Goal: Task Accomplishment & Management: Use online tool/utility

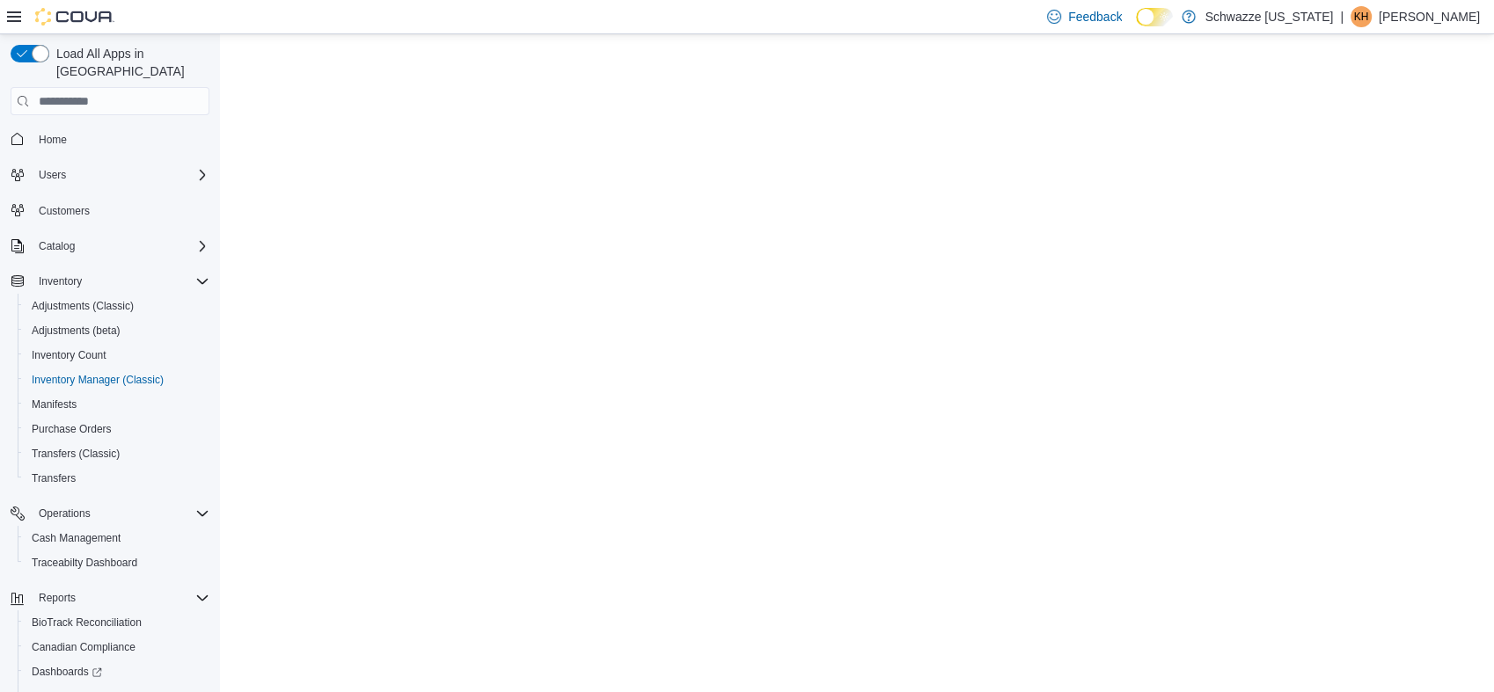
scroll to position [105, 0]
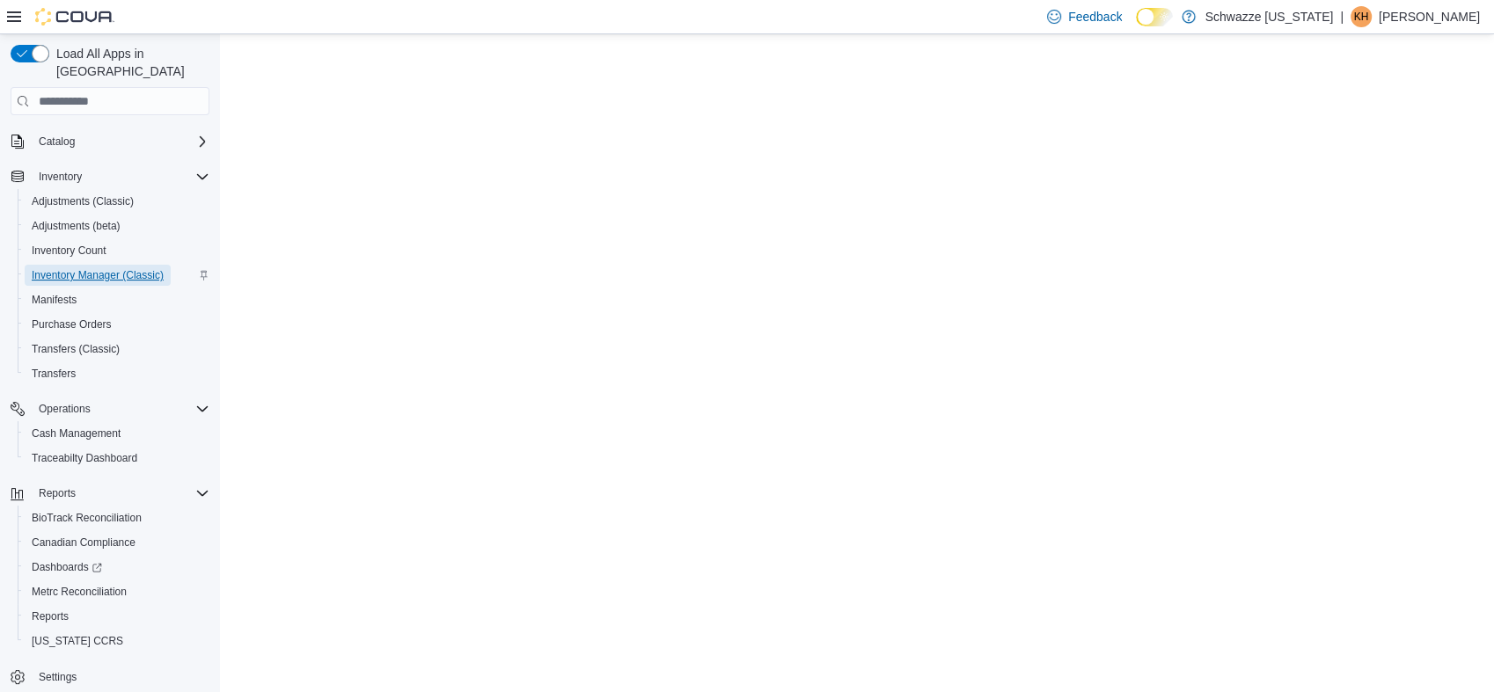
drag, startPoint x: 0, startPoint y: 0, endPoint x: 102, endPoint y: 253, distance: 272.4
click at [102, 268] on span "Inventory Manager (Classic)" at bounding box center [98, 275] width 132 height 14
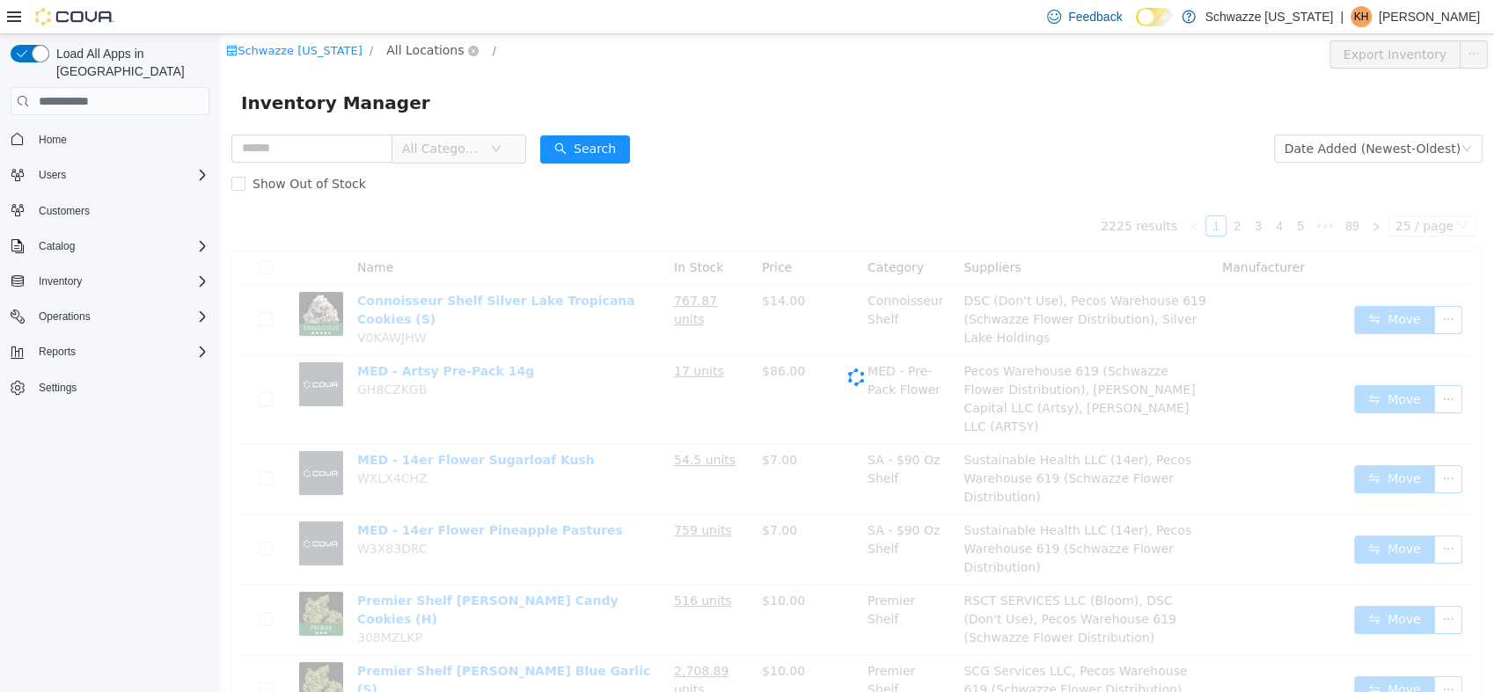
click at [392, 60] on span "All Locations" at bounding box center [424, 49] width 77 height 19
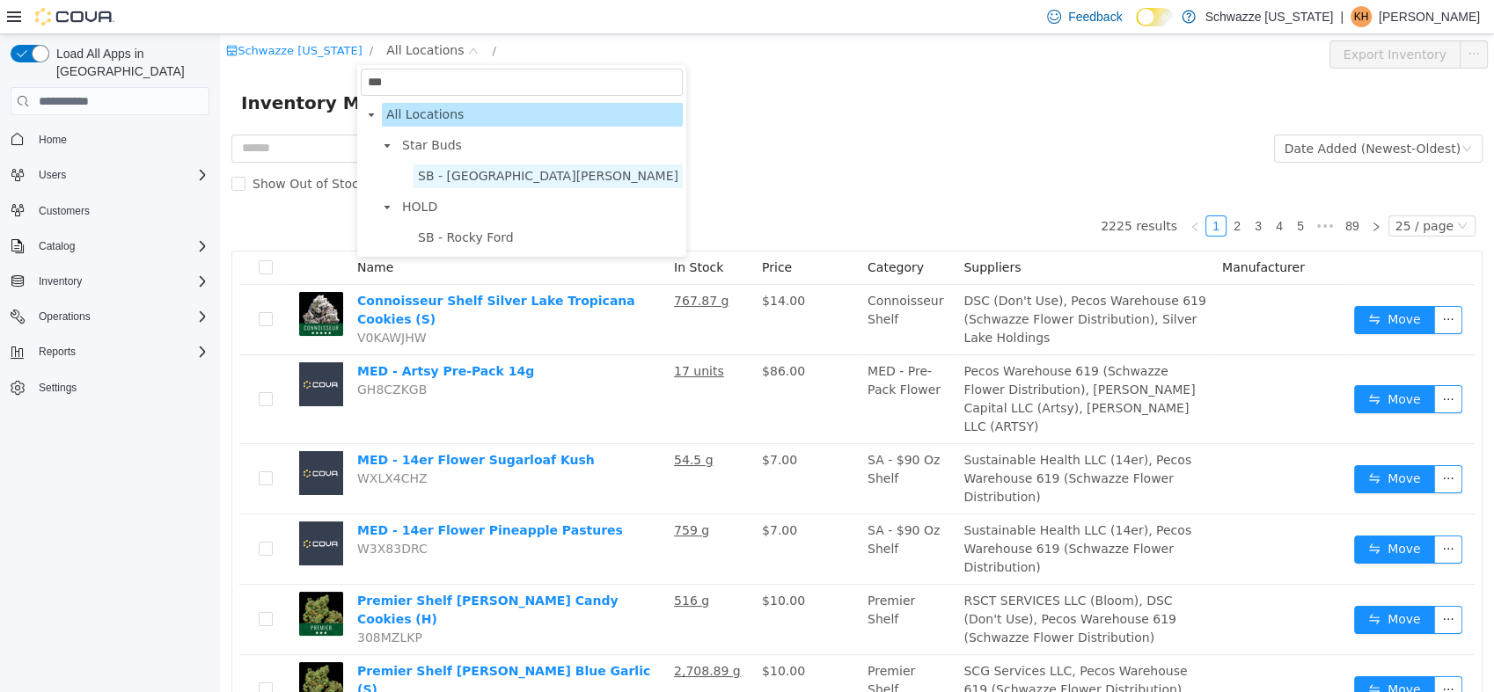
type input "***"
click at [458, 172] on span "SB - [GEOGRAPHIC_DATA][PERSON_NAME]" at bounding box center [548, 176] width 260 height 14
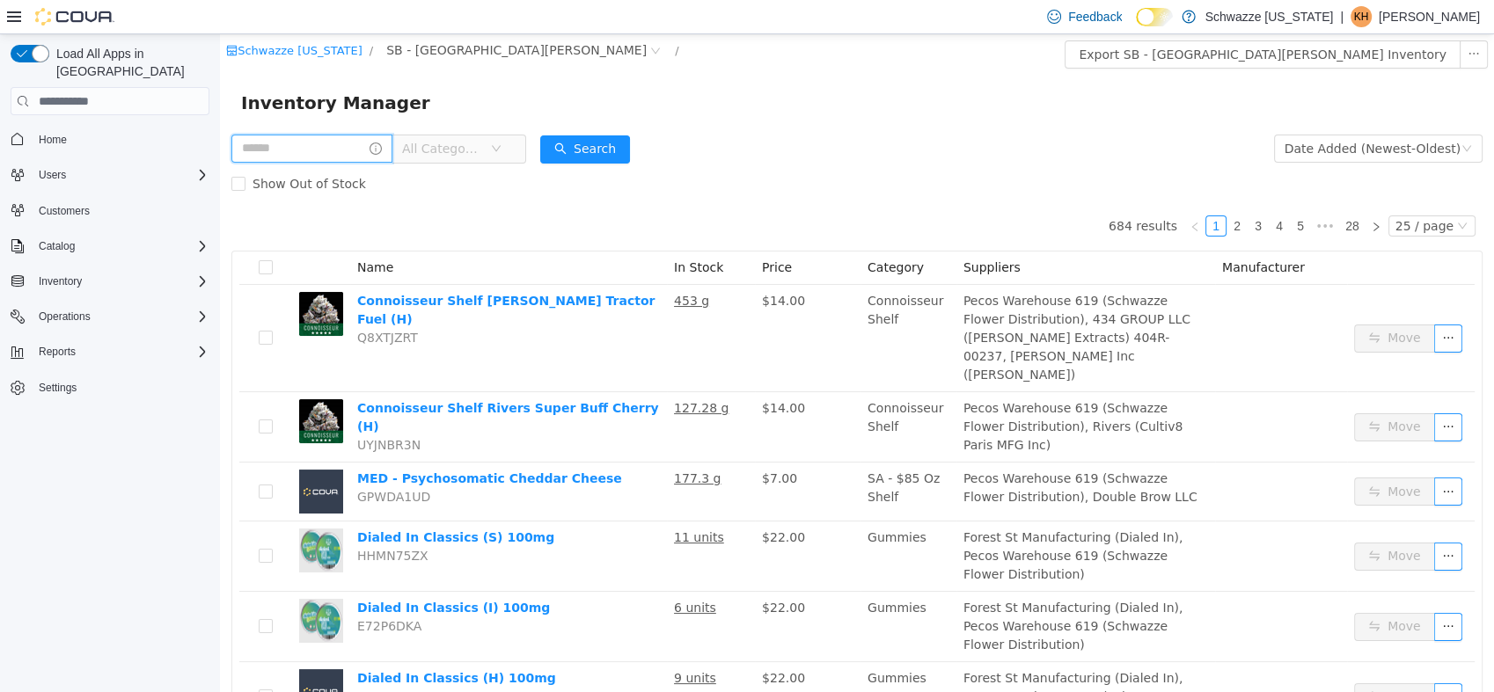
click at [348, 152] on input "text" at bounding box center [311, 149] width 161 height 28
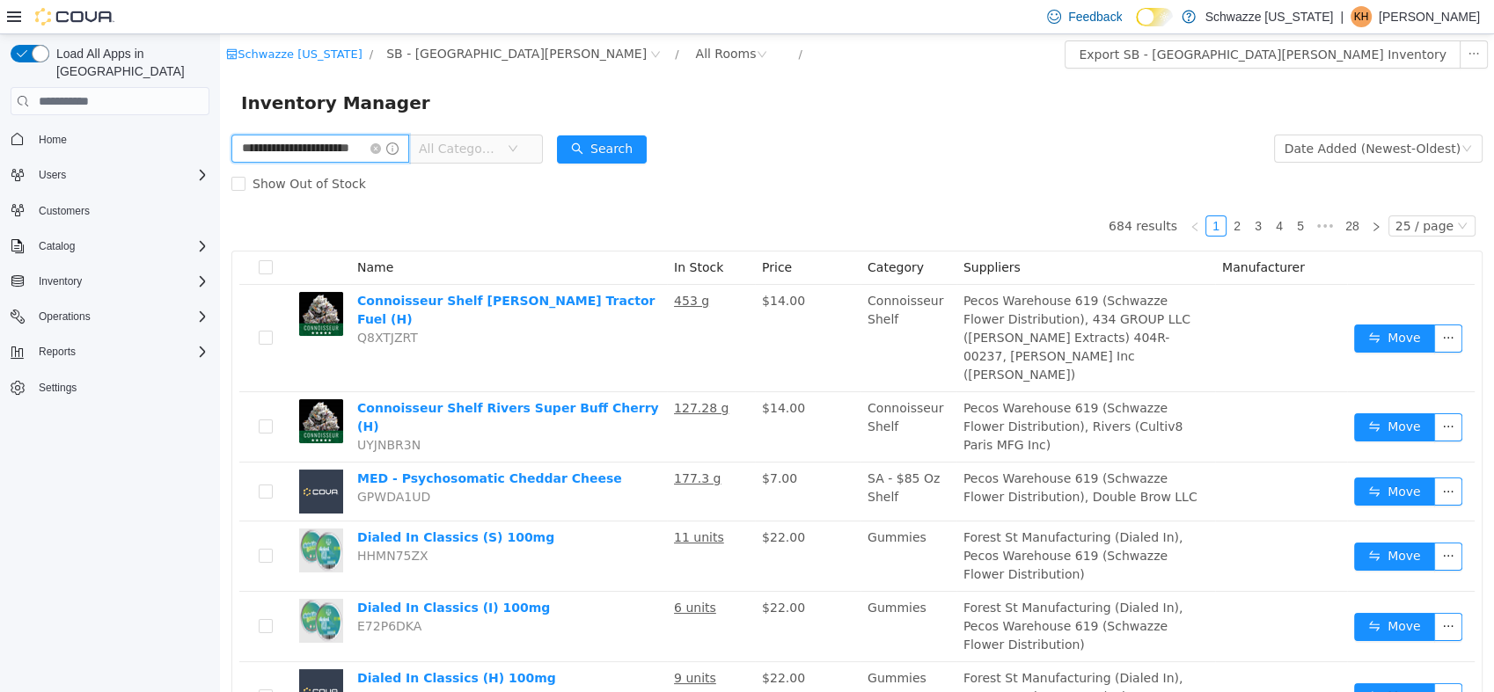
type input "**********"
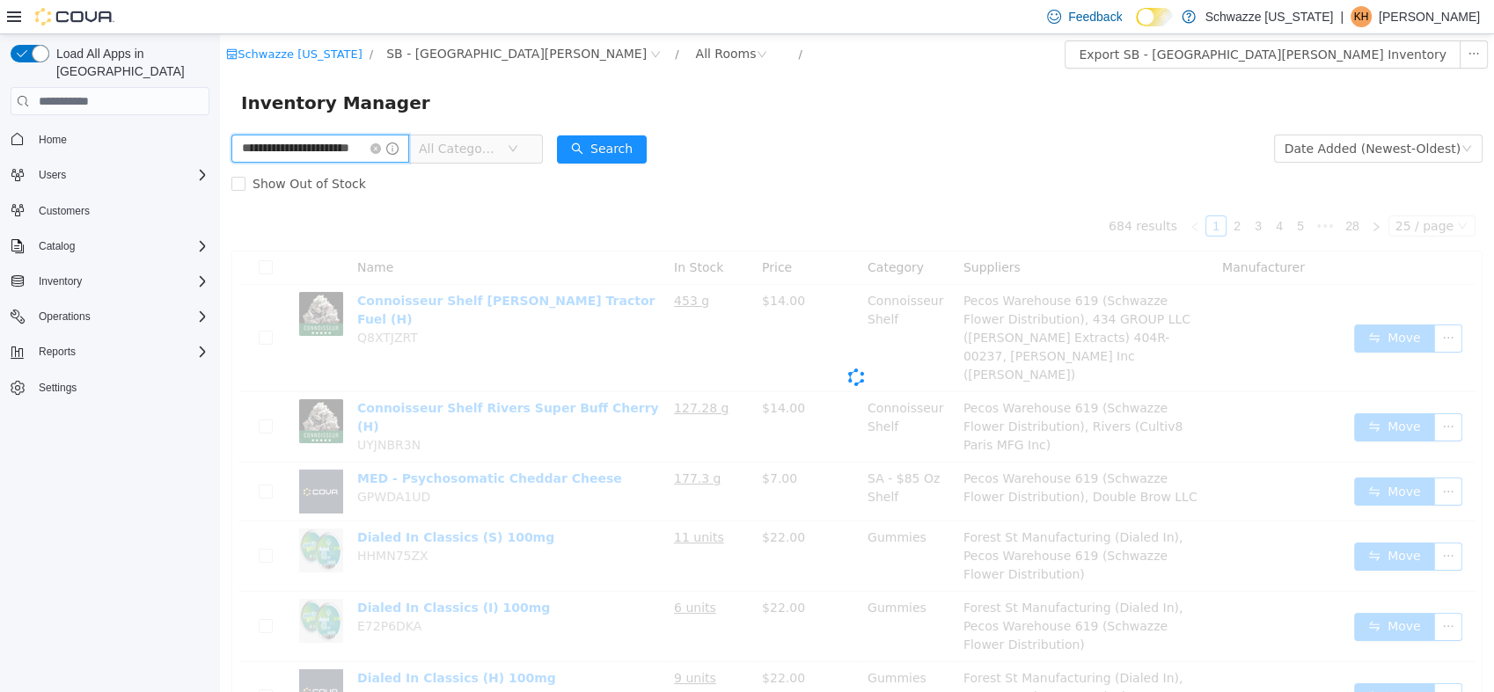
scroll to position [0, 20]
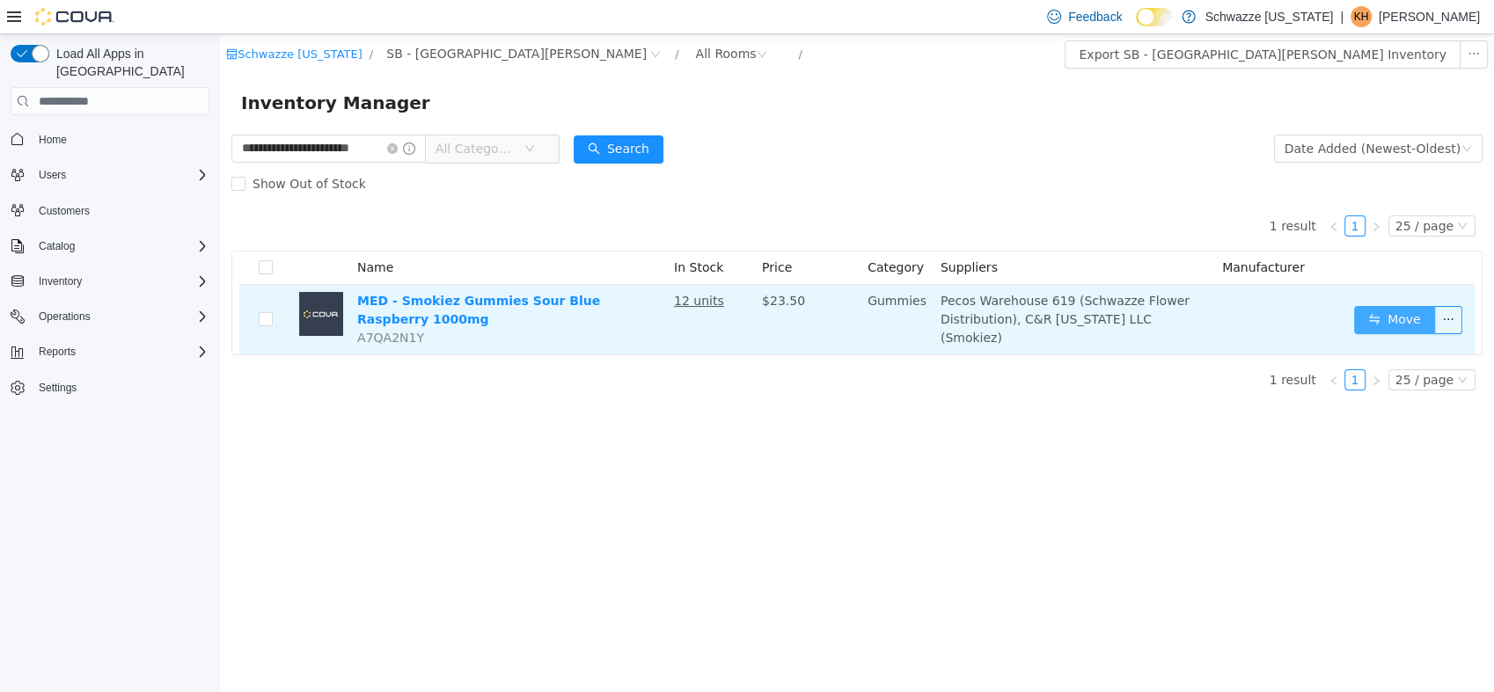
click at [1375, 326] on button "Move" at bounding box center [1394, 320] width 81 height 28
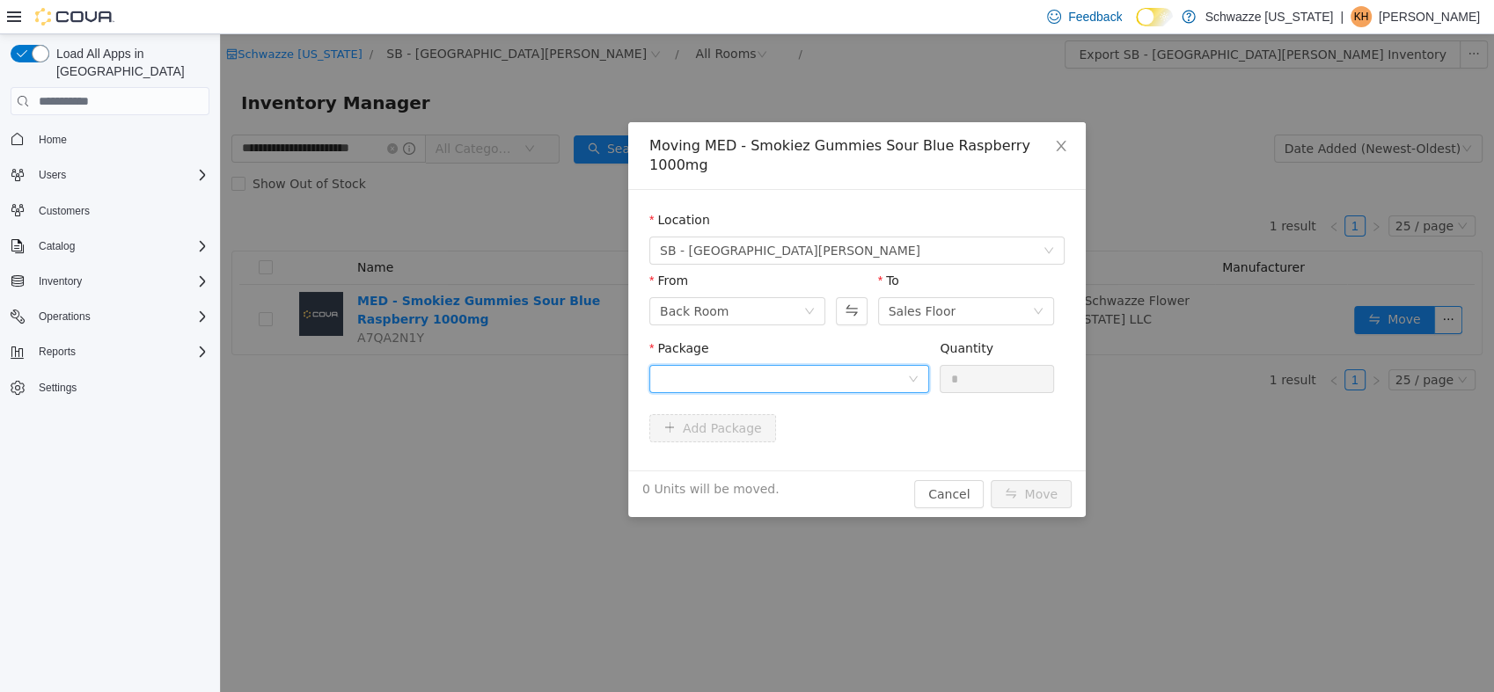
click at [904, 366] on div at bounding box center [783, 379] width 247 height 26
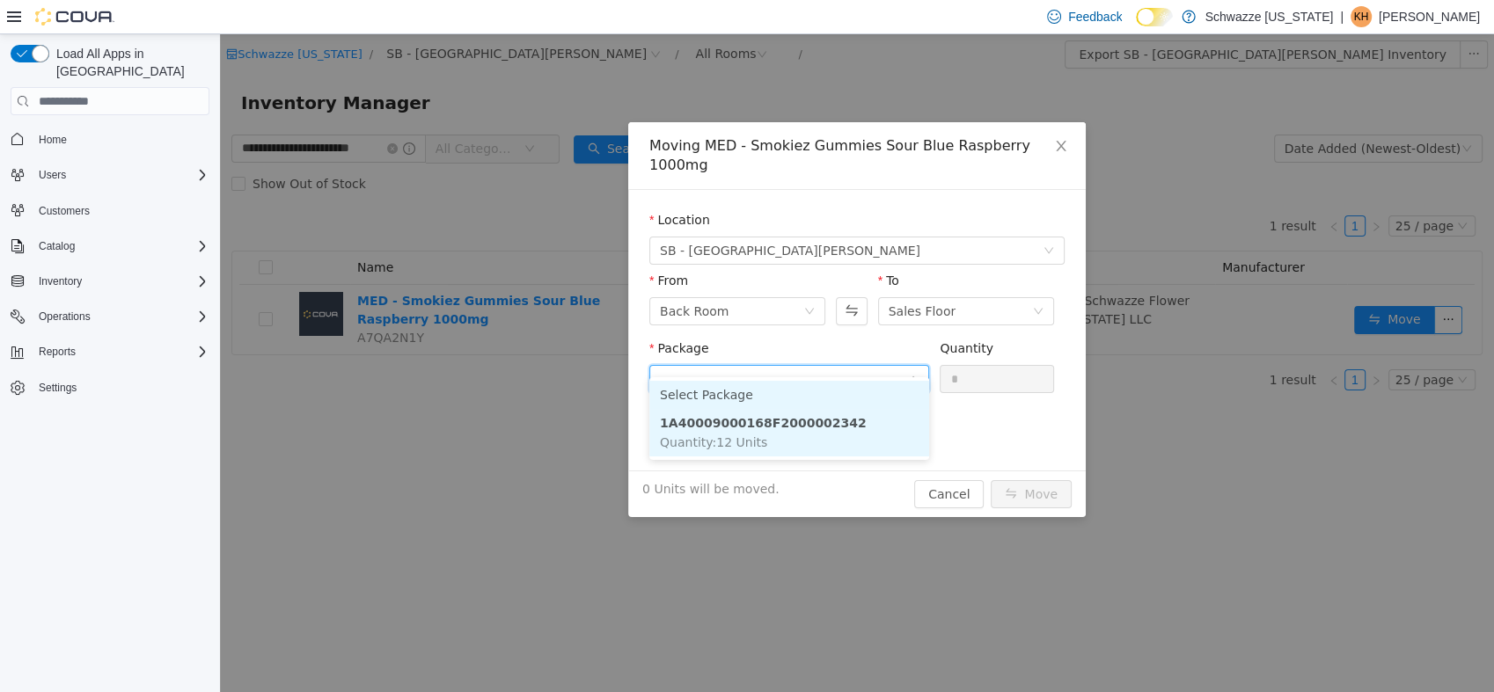
click at [856, 407] on li "Select Package" at bounding box center [789, 395] width 280 height 28
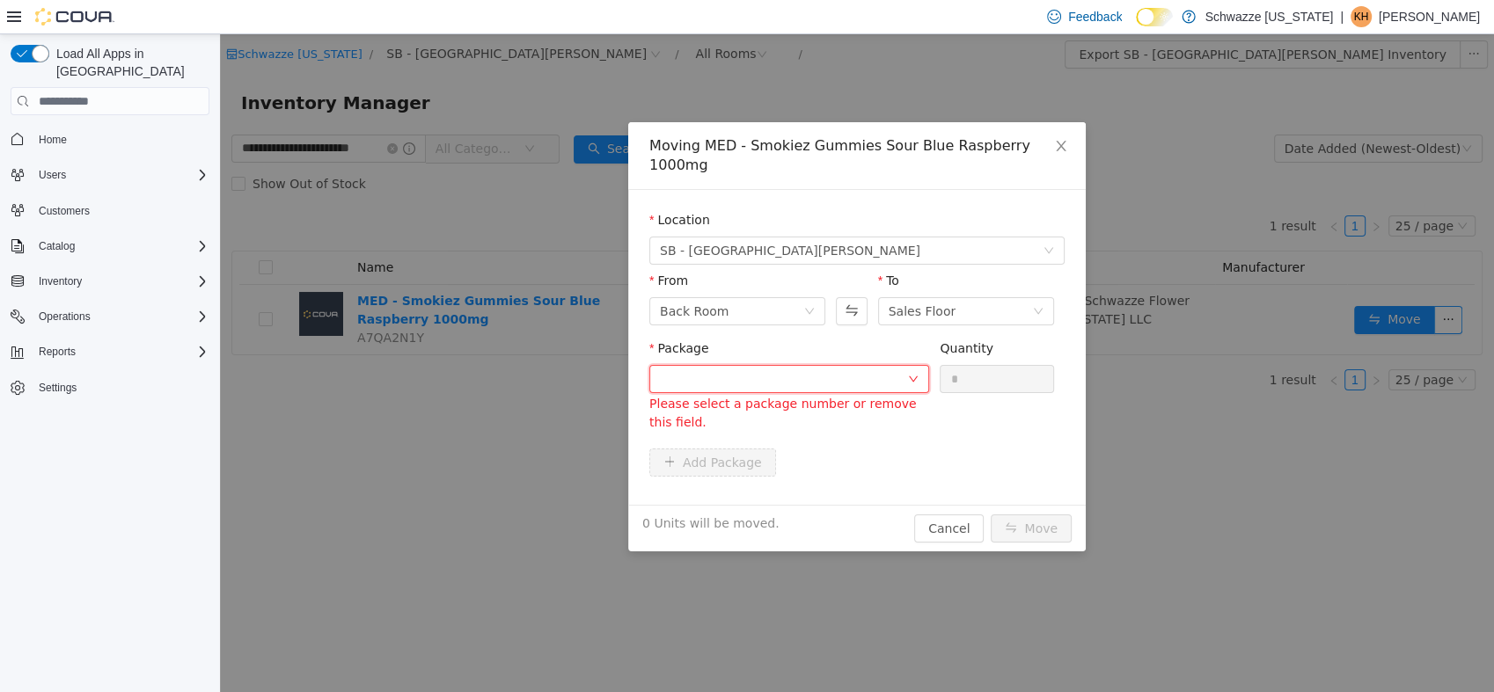
click at [905, 369] on div at bounding box center [783, 379] width 247 height 26
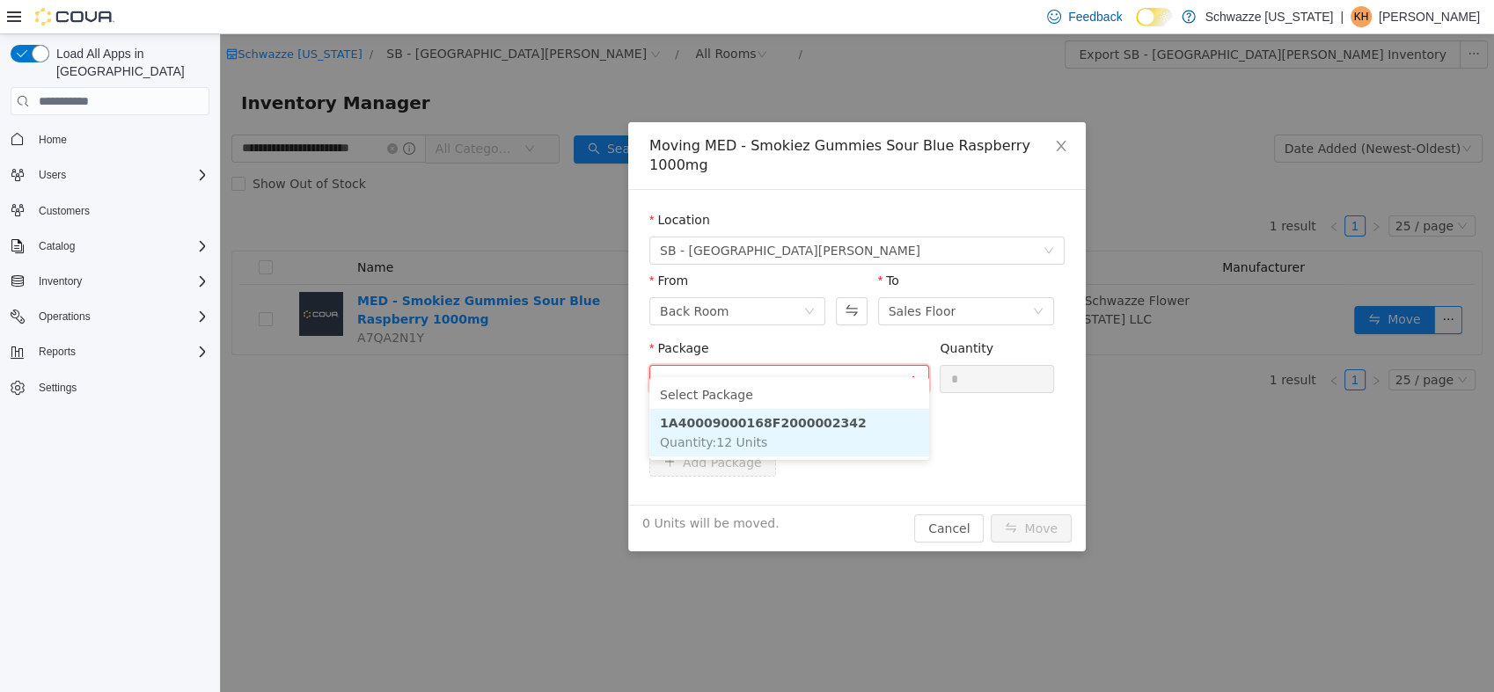
click at [882, 416] on li "1A40009000168F2000002342 Quantity : 12 Units" at bounding box center [789, 433] width 280 height 48
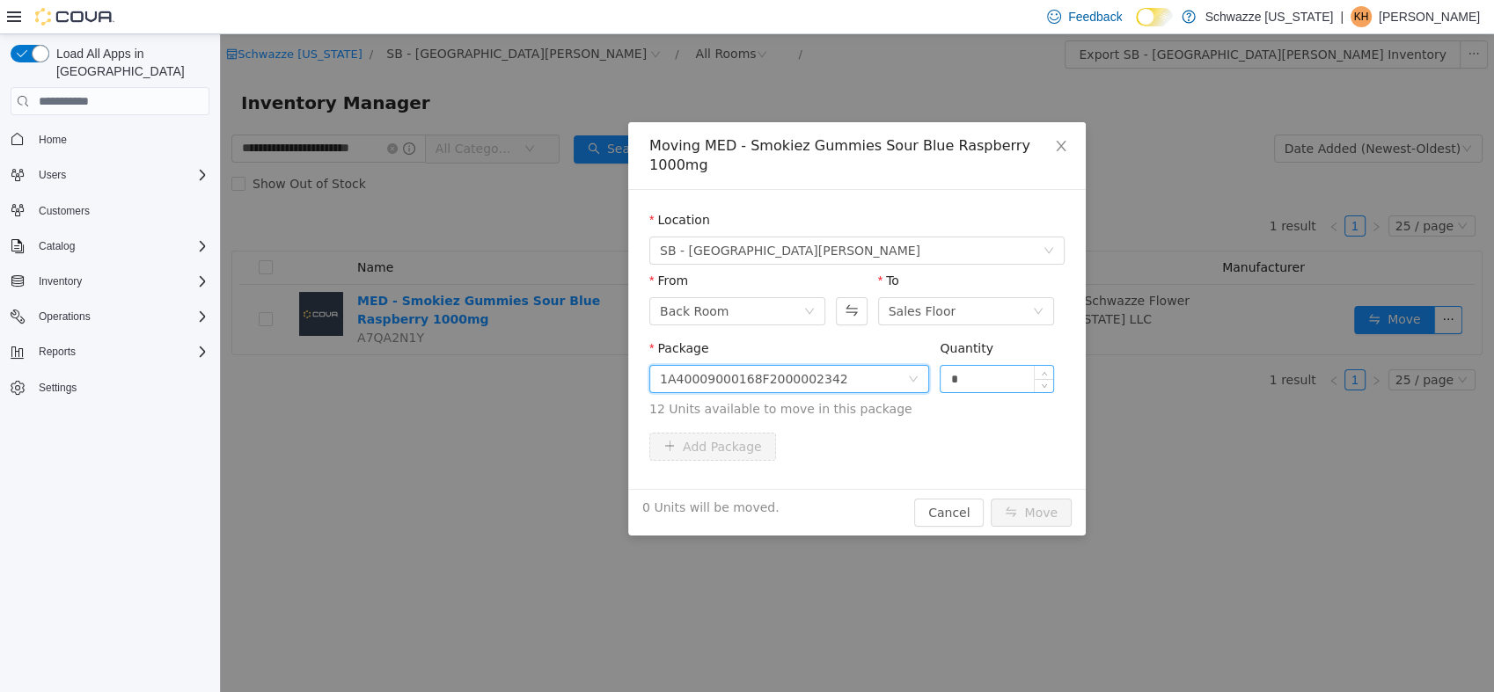
click at [1028, 370] on input "*" at bounding box center [997, 379] width 113 height 26
click at [1042, 506] on button "Move" at bounding box center [1031, 513] width 81 height 28
type input "**"
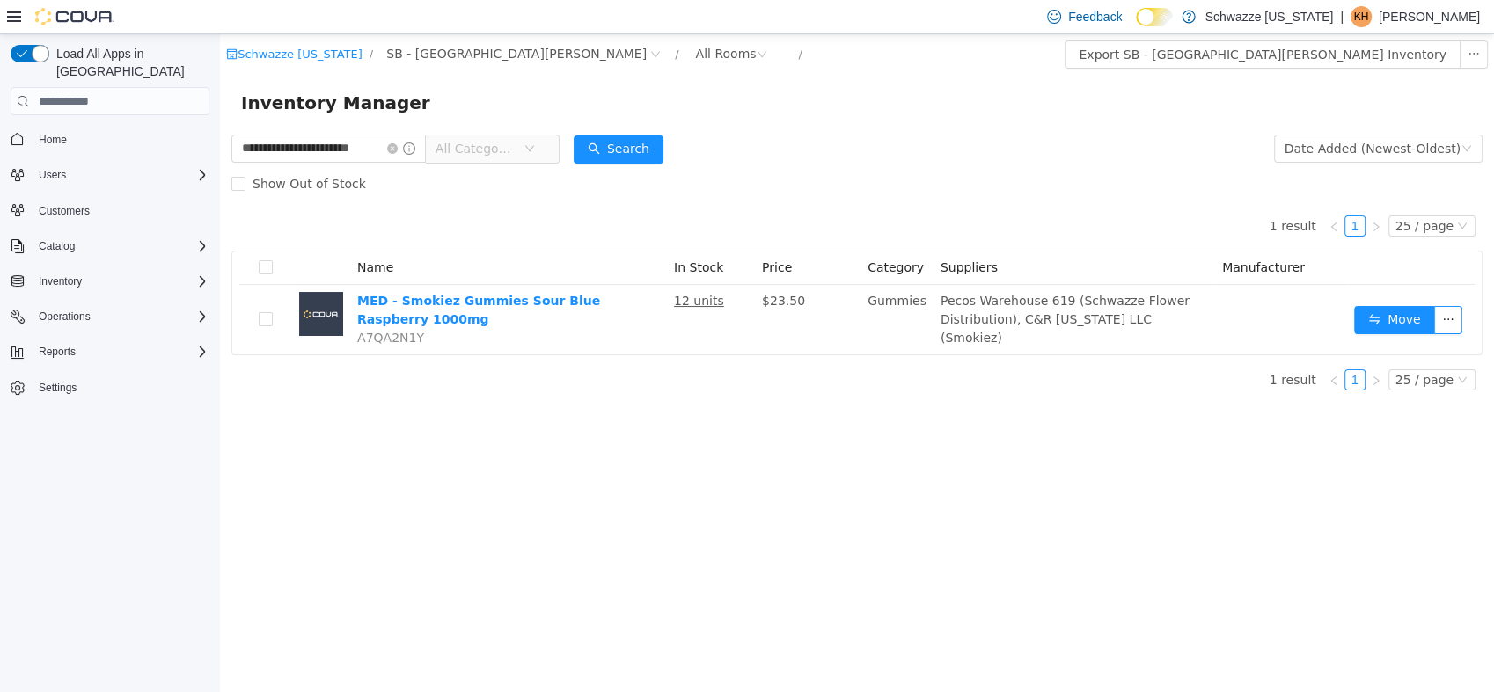
drag, startPoint x: 1023, startPoint y: 356, endPoint x: 941, endPoint y: 626, distance: 282.2
click at [886, 617] on div "**********" at bounding box center [857, 363] width 1274 height 658
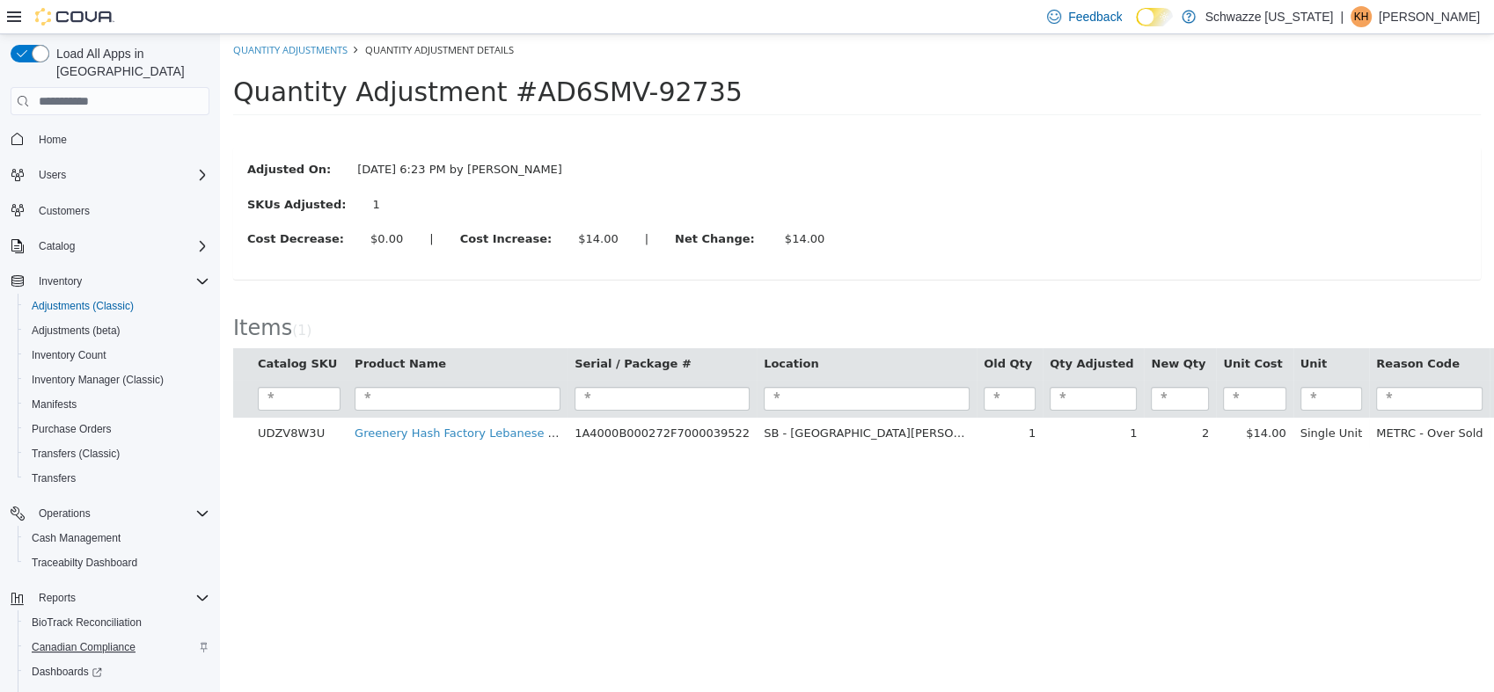
scroll to position [105, 0]
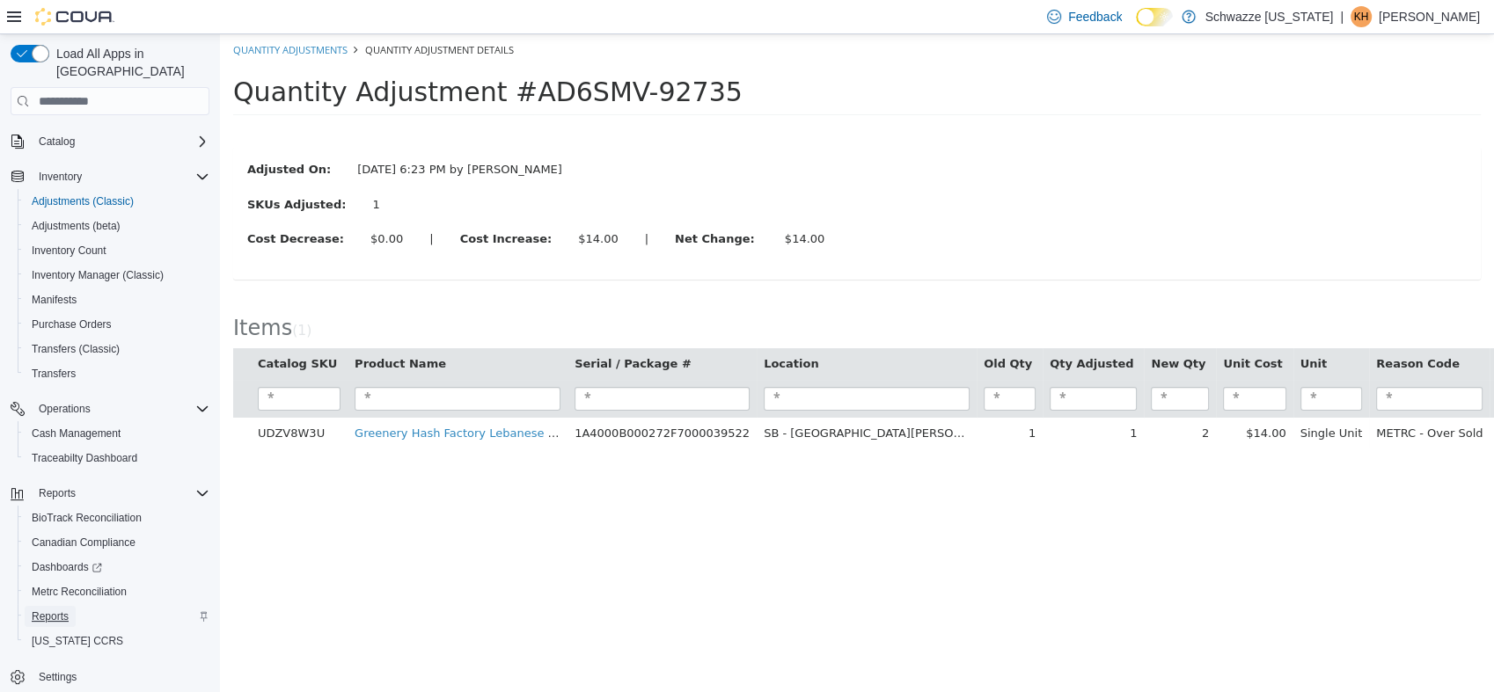
click at [70, 606] on link "Reports" at bounding box center [50, 616] width 51 height 21
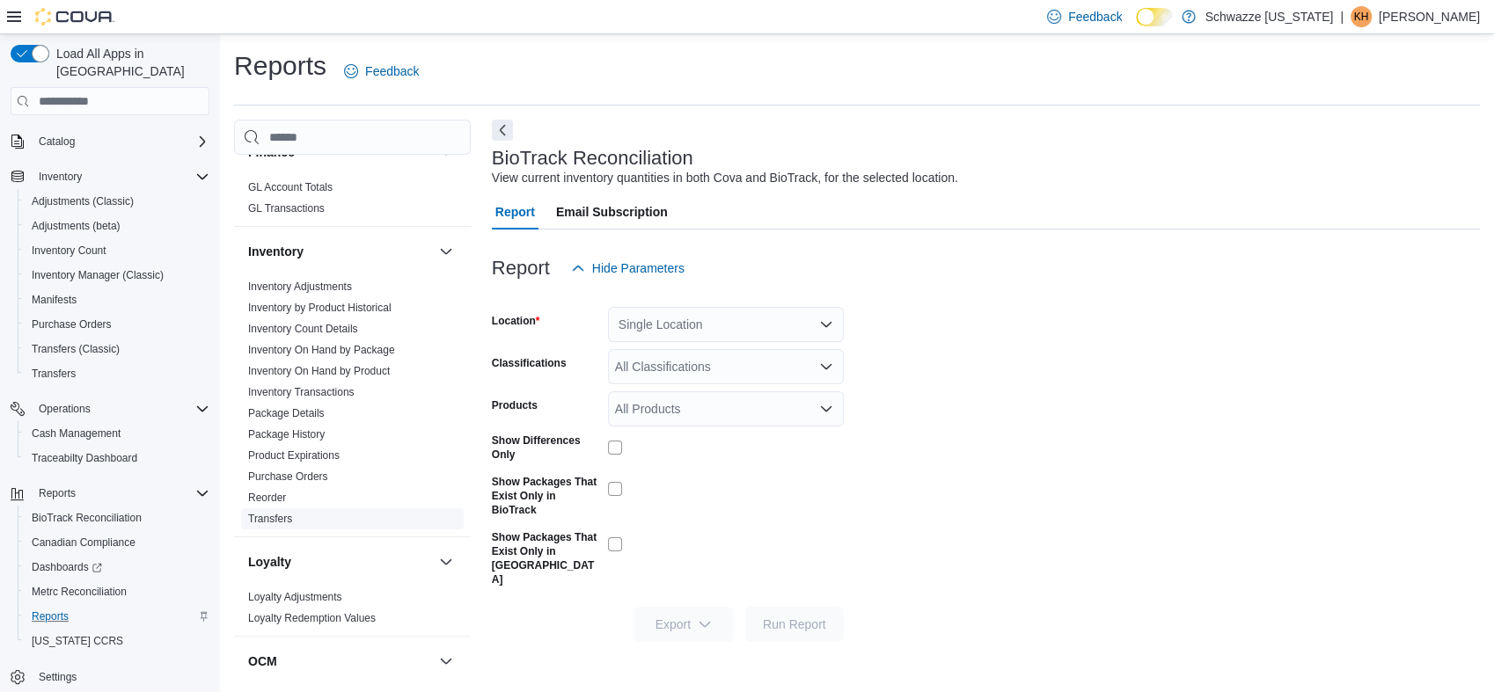
scroll to position [977, 0]
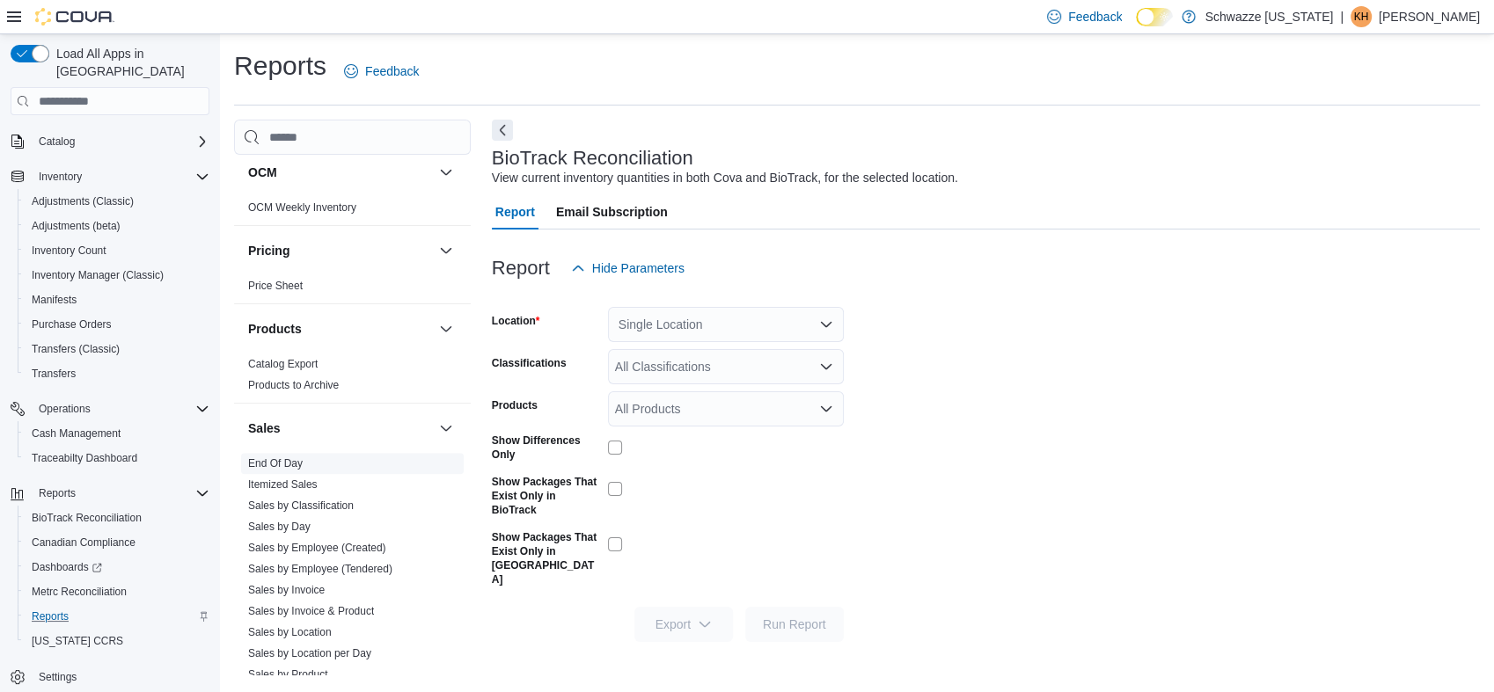
click at [290, 458] on link "End Of Day" at bounding box center [275, 464] width 55 height 12
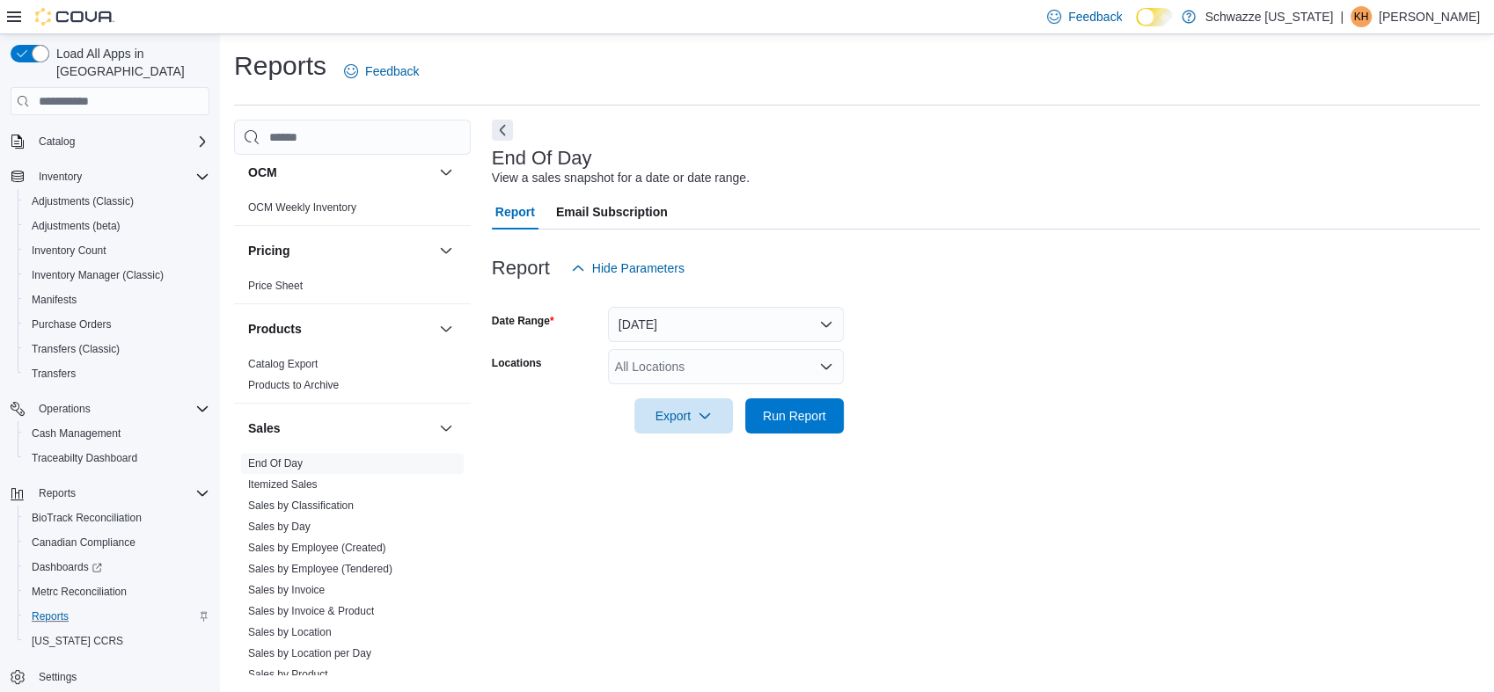
click at [795, 369] on div "All Locations" at bounding box center [726, 366] width 236 height 35
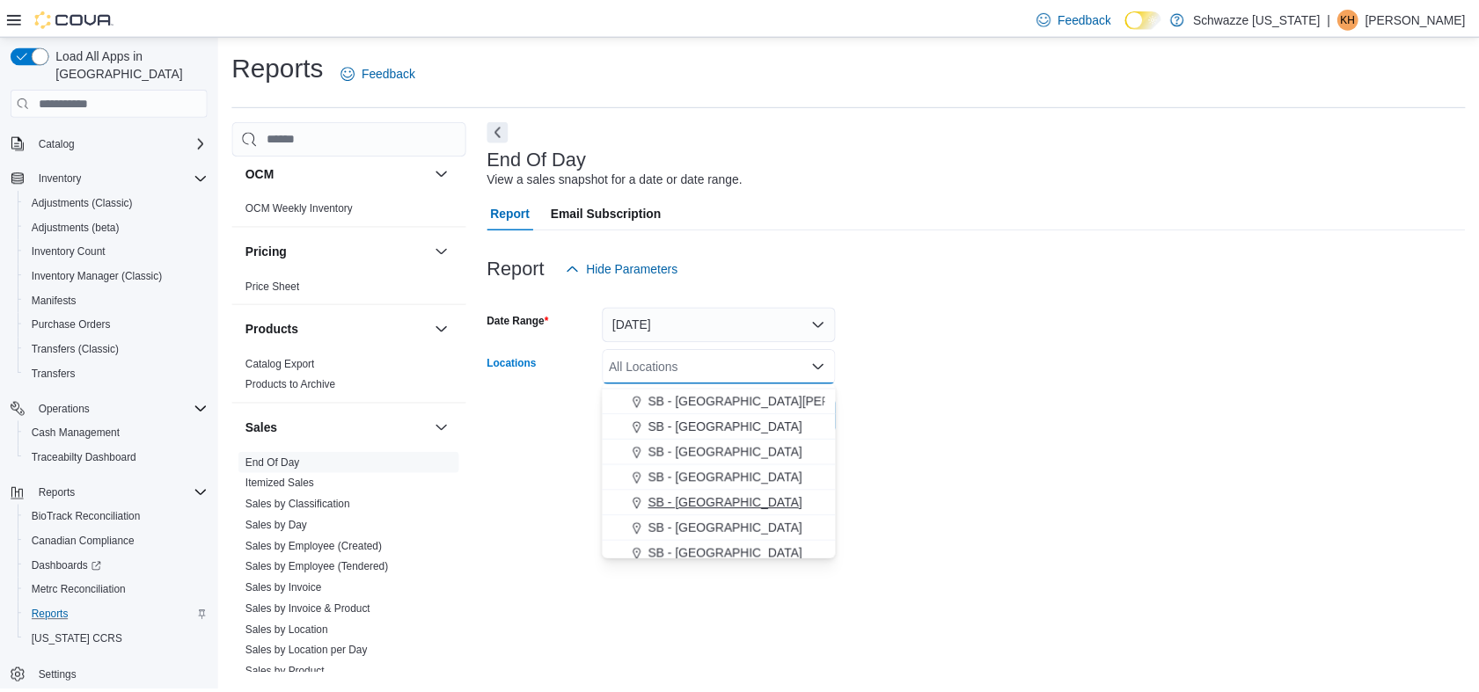
scroll to position [371, 0]
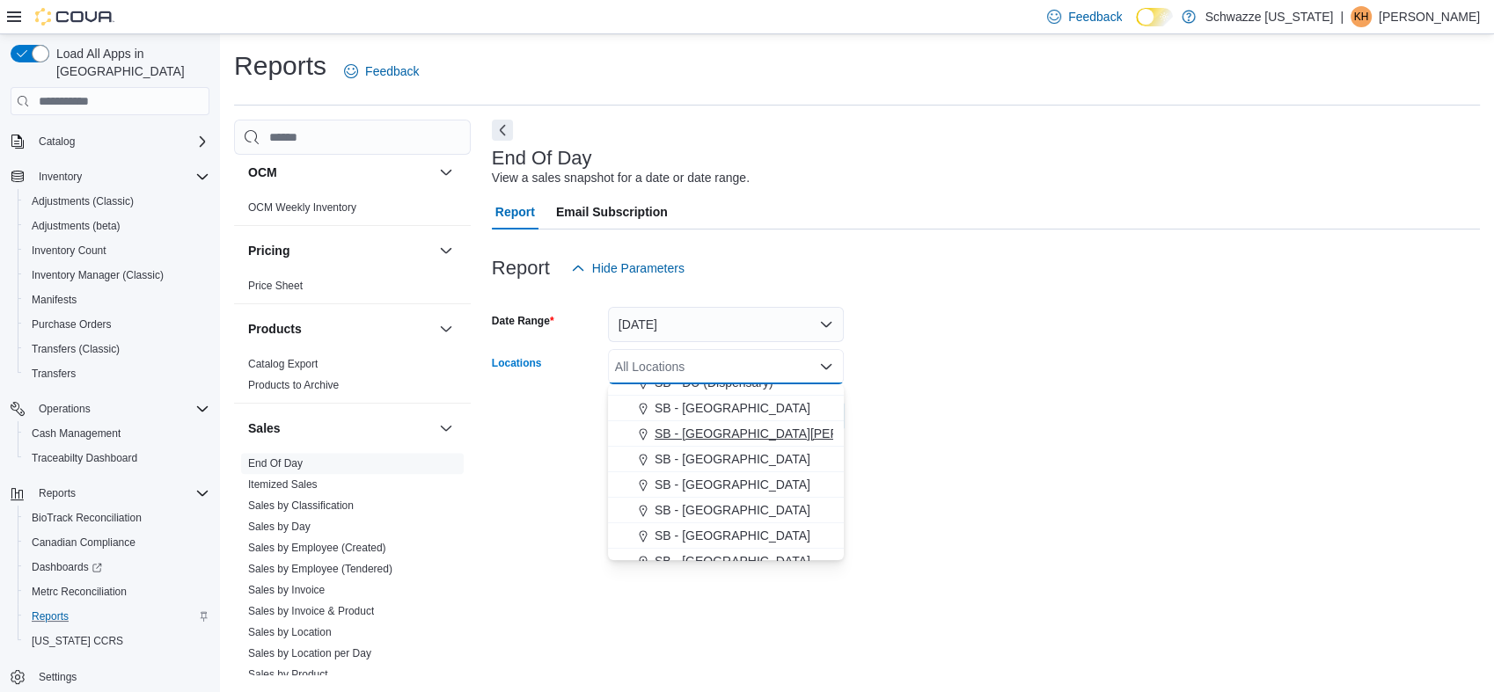
click at [736, 438] on span "SB - [GEOGRAPHIC_DATA][PERSON_NAME]" at bounding box center [783, 434] width 257 height 18
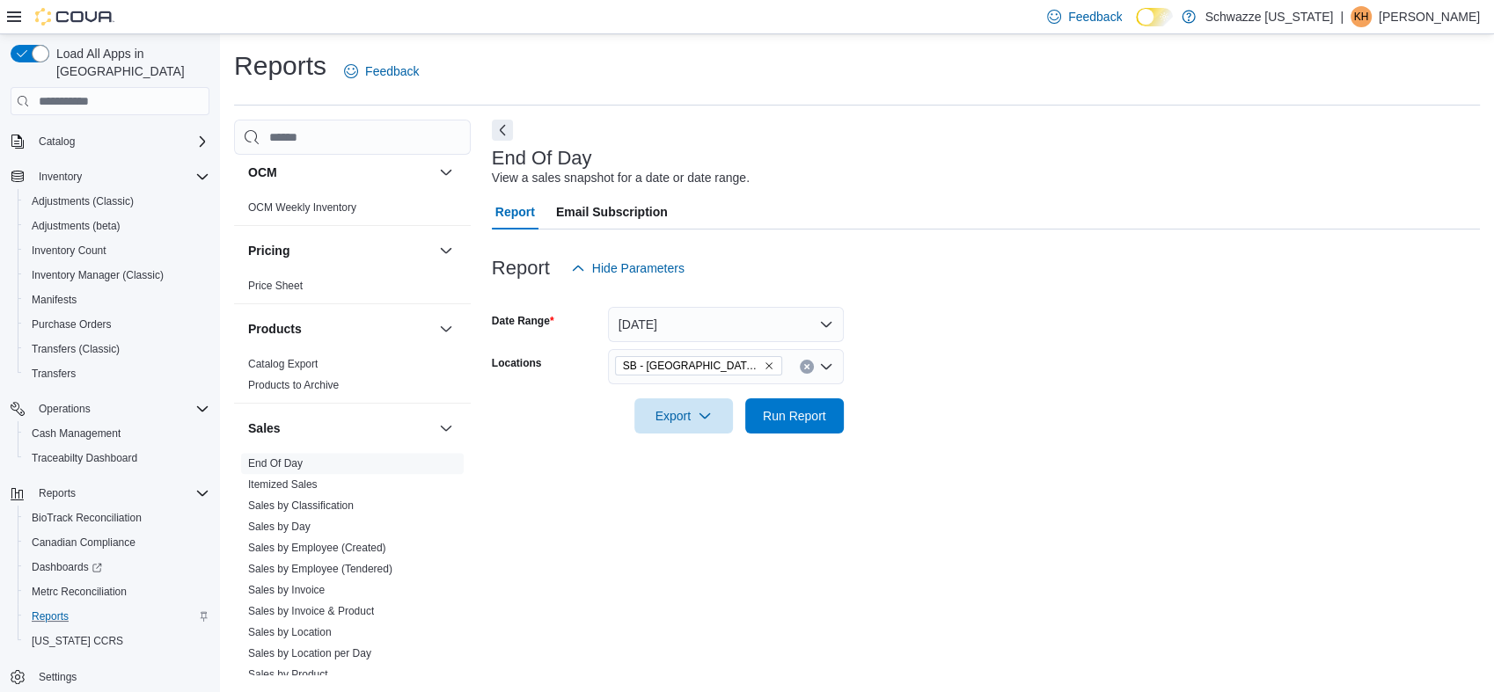
click at [1029, 395] on div at bounding box center [986, 391] width 988 height 14
click at [809, 408] on span "Run Report" at bounding box center [794, 415] width 63 height 18
